Goal: Transaction & Acquisition: Obtain resource

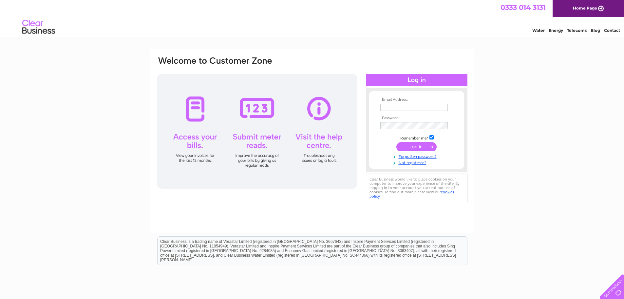
type input "info@loftusproperty.com"
click at [417, 146] on input "submit" at bounding box center [417, 146] width 40 height 9
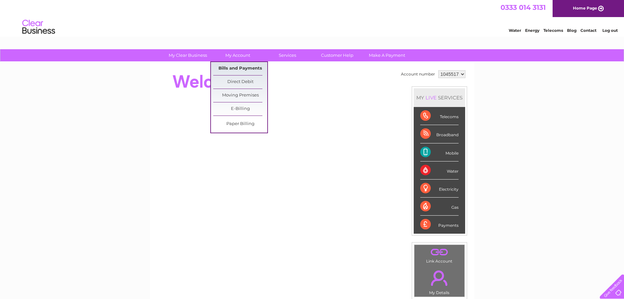
click at [242, 65] on link "Bills and Payments" at bounding box center [240, 68] width 54 height 13
click at [241, 69] on link "Bills and Payments" at bounding box center [240, 68] width 54 height 13
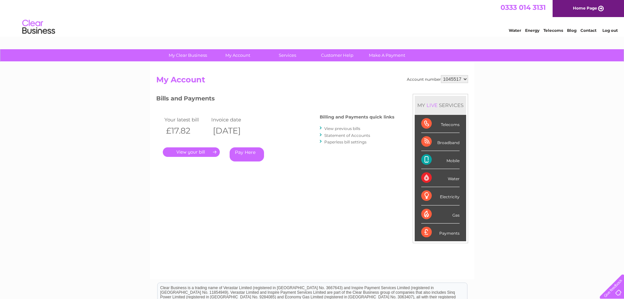
click at [193, 153] on link "." at bounding box center [191, 152] width 57 height 10
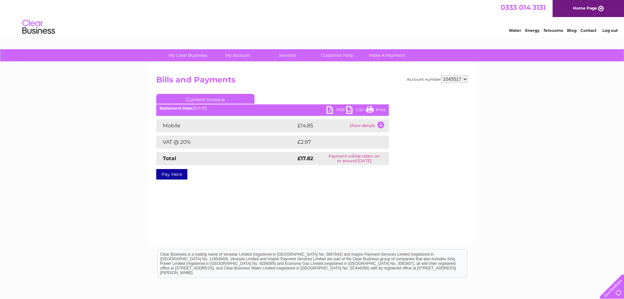
click at [330, 109] on link "PDF" at bounding box center [337, 111] width 20 height 10
